Goal: Information Seeking & Learning: Learn about a topic

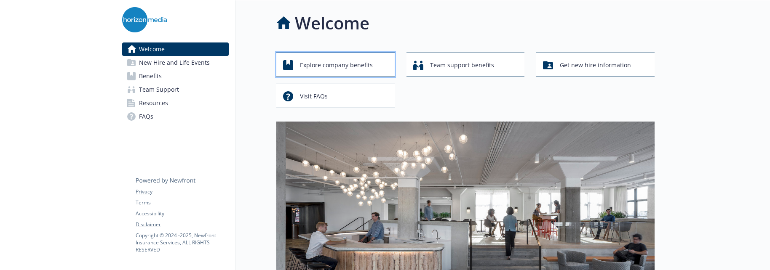
click at [383, 67] on div "Explore company benefits" at bounding box center [336, 65] width 107 height 16
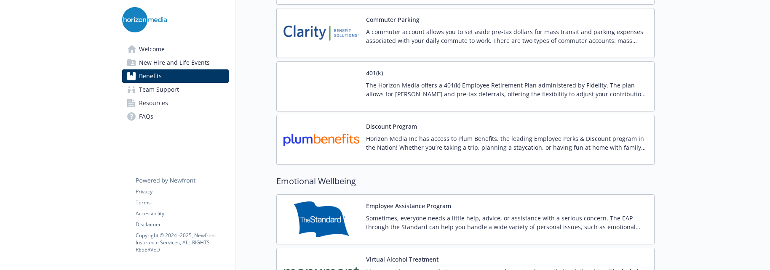
scroll to position [1533, 0]
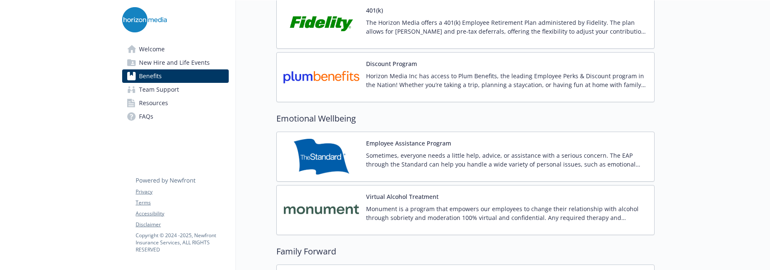
click at [385, 24] on p "The Horizon Media offers a 401(k) Employee Retirement Plan administered by Fide…" at bounding box center [506, 27] width 281 height 18
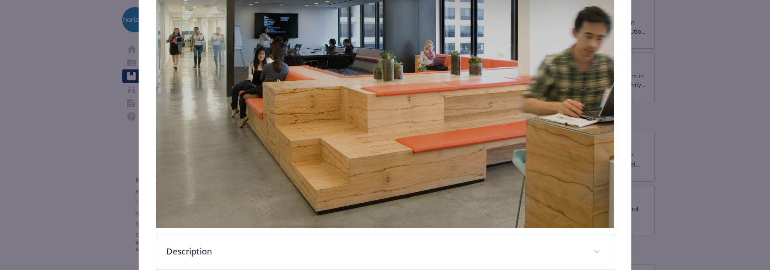
scroll to position [329, 0]
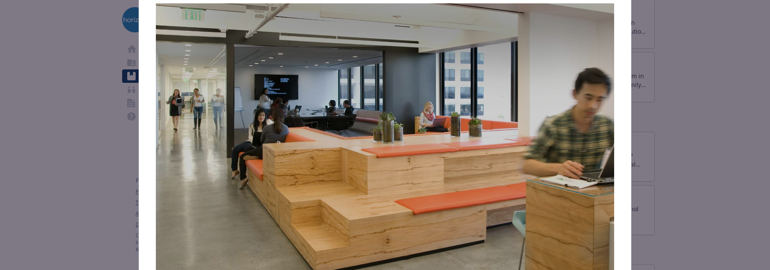
click at [147, 108] on div "401(k) Website [DOMAIN_NAME] Phone [PHONE_NUMBER] Group number N/A Description …" at bounding box center [385, 171] width 492 height 530
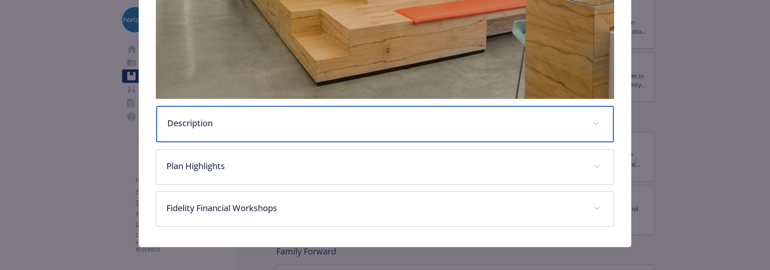
click at [233, 132] on div "Description" at bounding box center [384, 124] width 457 height 36
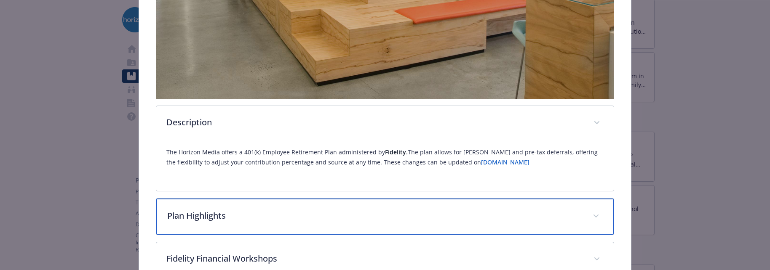
click at [291, 212] on p "Plan Highlights" at bounding box center [374, 216] width 415 height 13
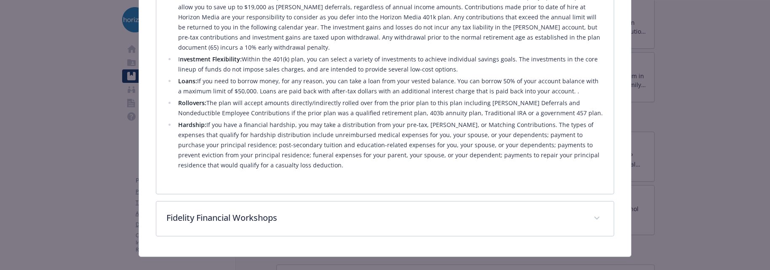
scroll to position [651, 0]
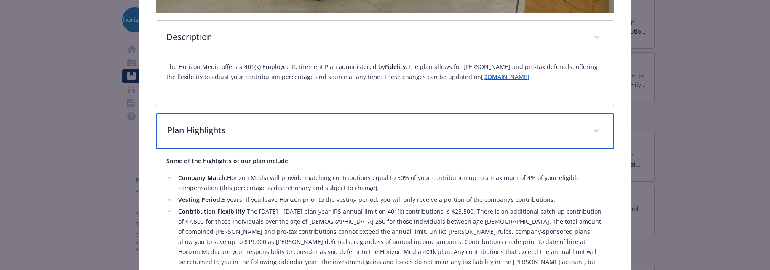
click at [240, 129] on p "Plan Highlights" at bounding box center [374, 130] width 415 height 13
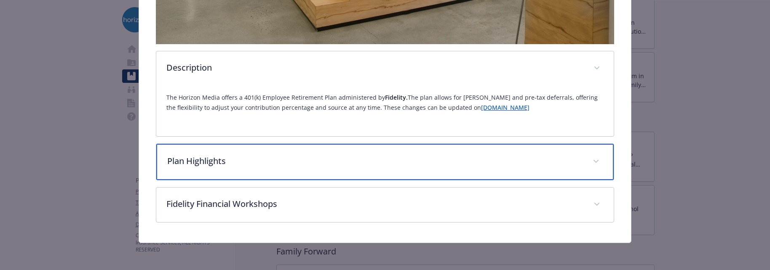
scroll to position [381, 0]
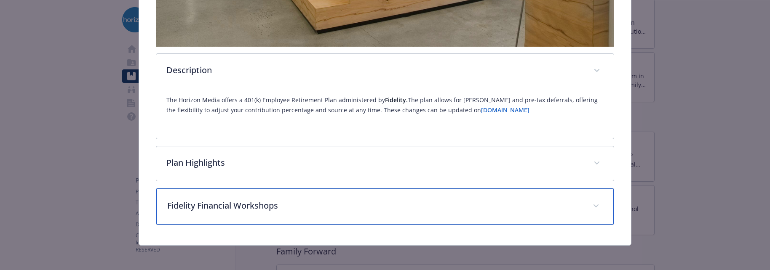
click at [237, 211] on div "Fidelity Financial Workshops" at bounding box center [384, 207] width 457 height 36
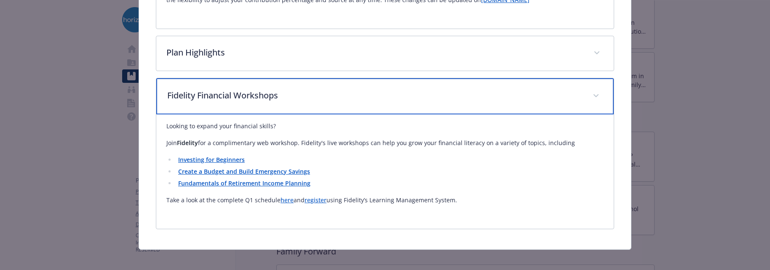
scroll to position [496, 0]
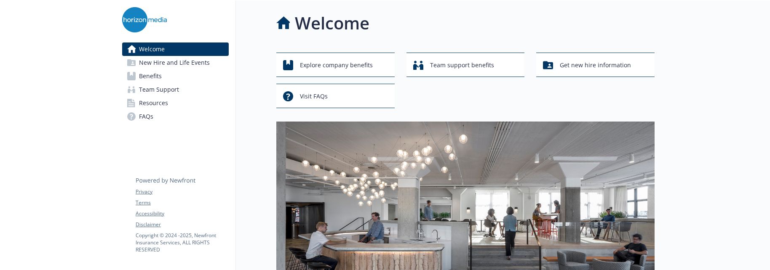
click at [316, 72] on span "Explore company benefits" at bounding box center [336, 65] width 73 height 16
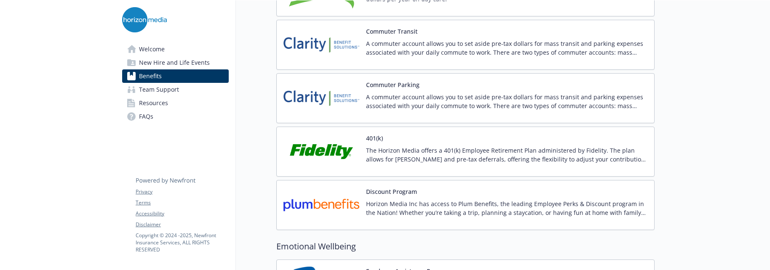
click at [344, 157] on img at bounding box center [321, 152] width 76 height 36
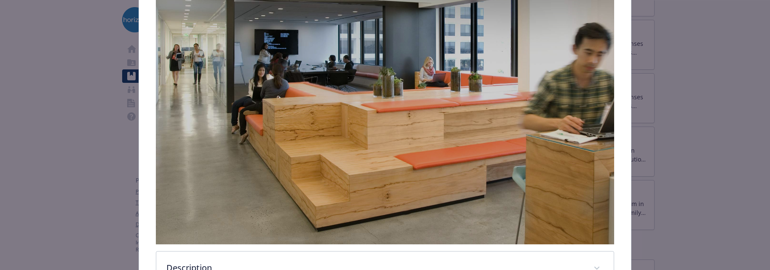
scroll to position [329, 0]
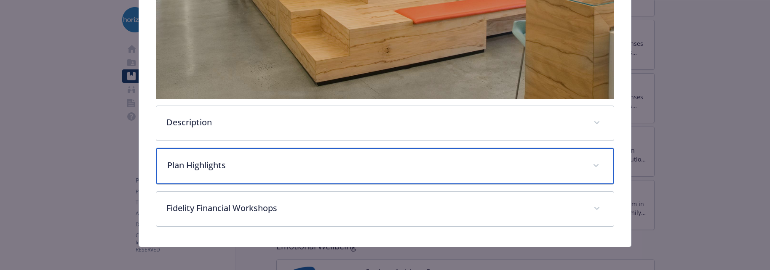
click at [432, 167] on p "Plan Highlights" at bounding box center [374, 165] width 415 height 13
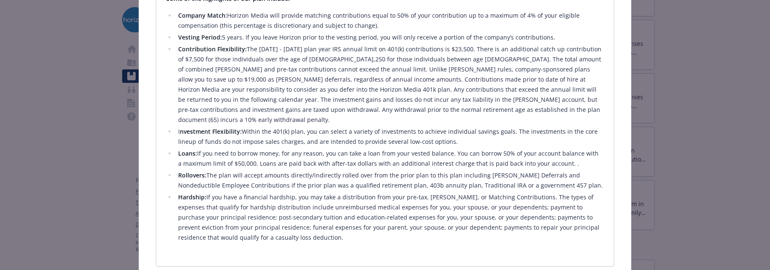
scroll to position [528, 0]
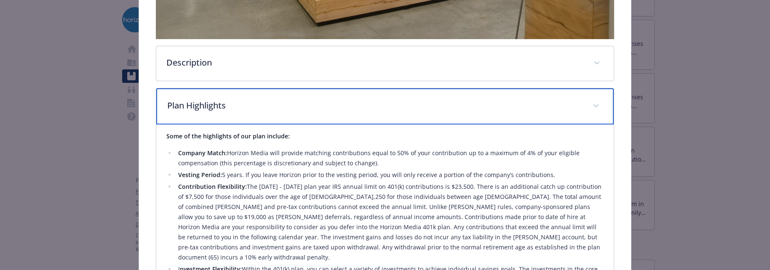
click at [270, 105] on p "Plan Highlights" at bounding box center [374, 105] width 415 height 13
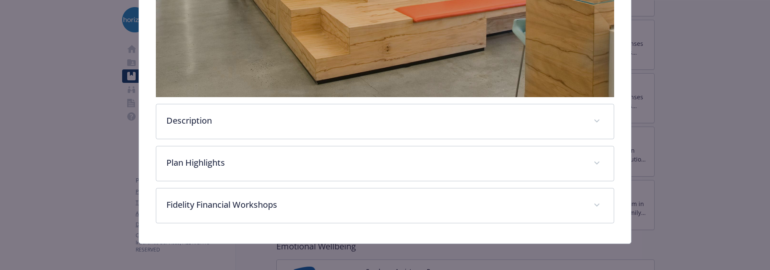
scroll to position [329, 0]
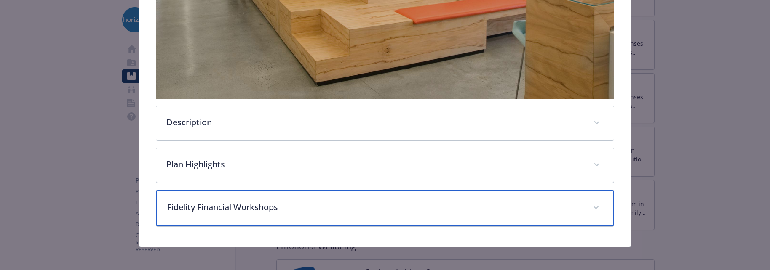
click at [225, 212] on div "Fidelity Financial Workshops" at bounding box center [384, 208] width 457 height 36
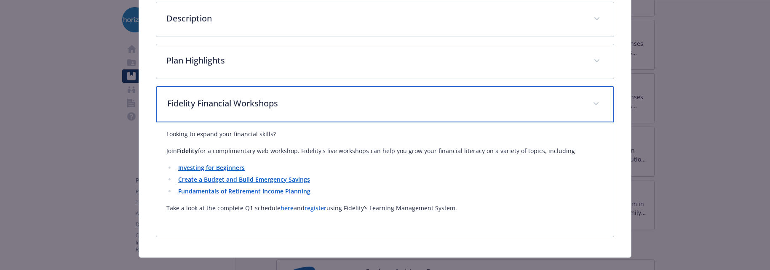
scroll to position [432, 0]
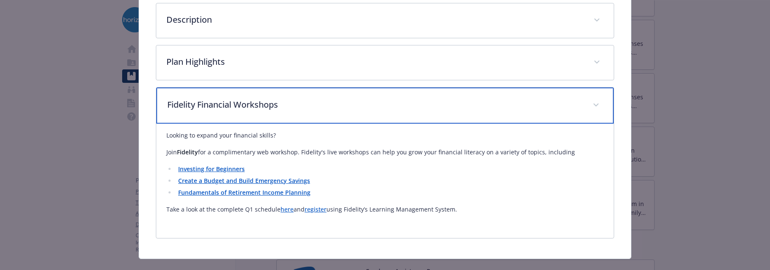
click at [350, 113] on div "Fidelity Financial Workshops" at bounding box center [384, 106] width 457 height 36
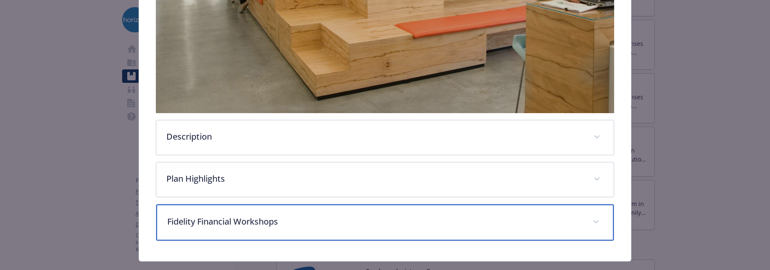
scroll to position [315, 0]
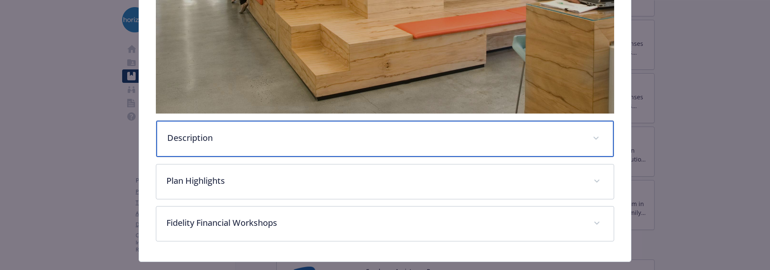
click at [336, 121] on div "Description" at bounding box center [384, 139] width 457 height 36
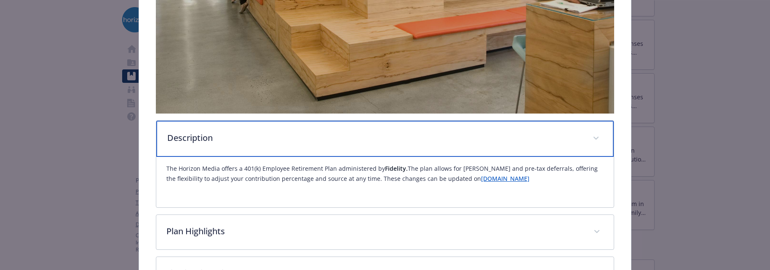
click at [334, 122] on div "Description" at bounding box center [384, 139] width 457 height 36
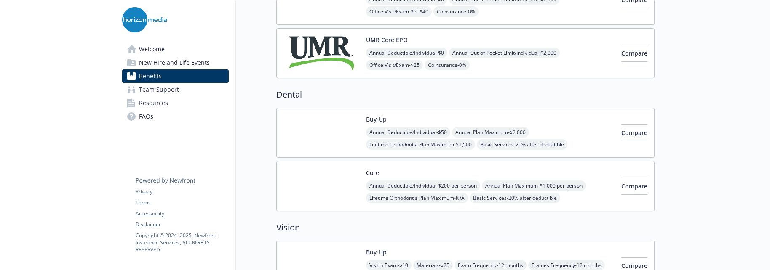
scroll to position [371, 0]
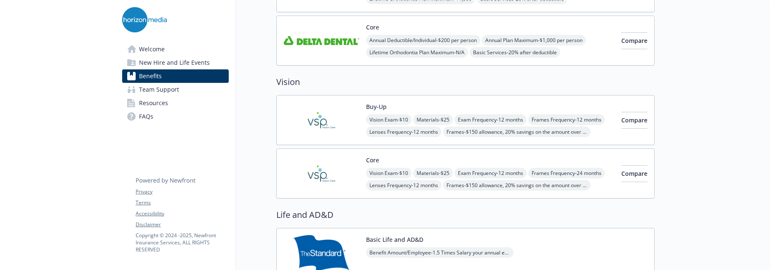
click at [413, 84] on h2 "Vision" at bounding box center [465, 82] width 378 height 13
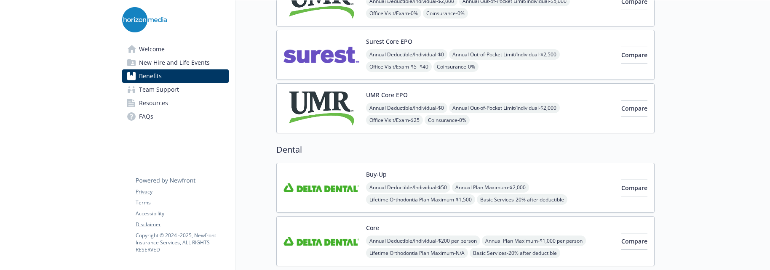
scroll to position [0, 0]
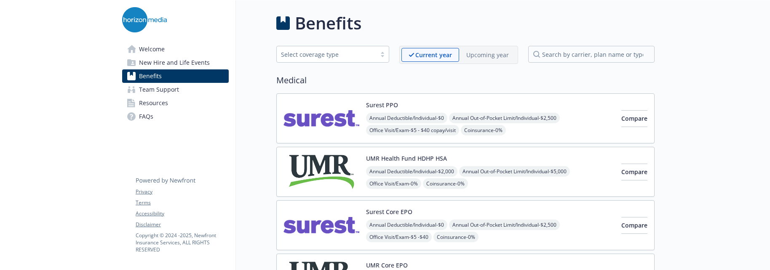
click at [155, 20] on img at bounding box center [144, 19] width 45 height 25
